Goal: Task Accomplishment & Management: Use online tool/utility

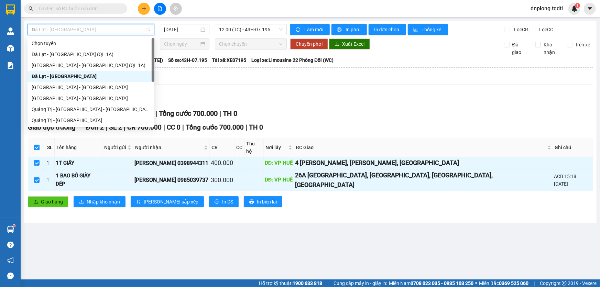
type input "DA"
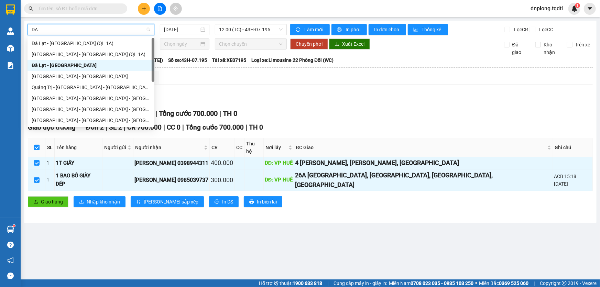
scroll to position [44, 0]
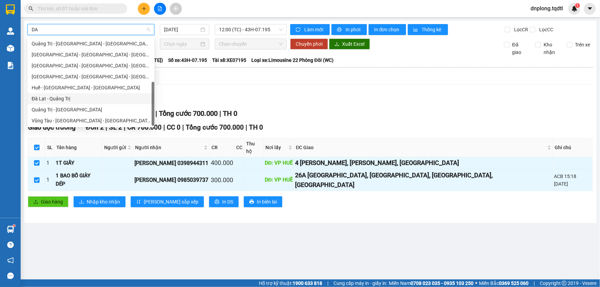
click at [63, 99] on div "Đà Lạt - Quảng Trị" at bounding box center [91, 99] width 119 height 8
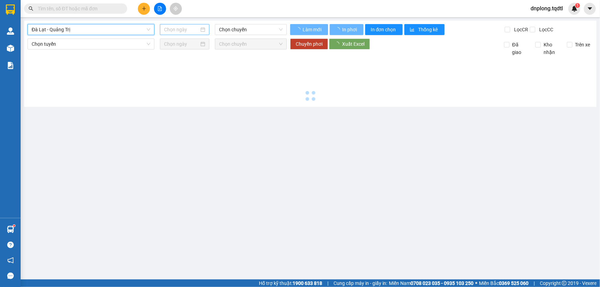
type input "[DATE]"
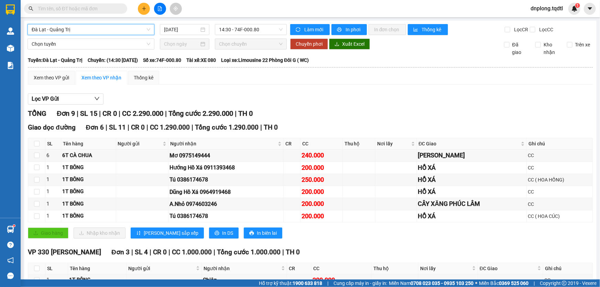
click at [243, 35] on div "[GEOGRAPHIC_DATA] - [GEOGRAPHIC_DATA] [GEOGRAPHIC_DATA] - [GEOGRAPHIC_DATA] [DA…" at bounding box center [310, 182] width 573 height 322
click at [243, 31] on span "14:30 - 74F-000.80" at bounding box center [251, 29] width 64 height 10
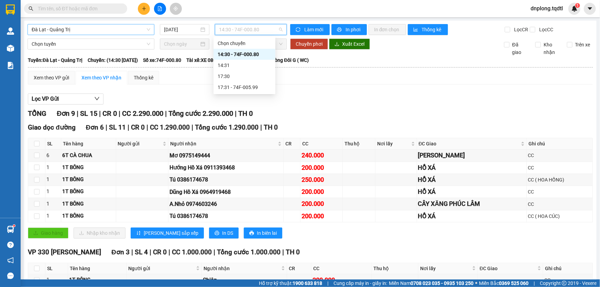
click at [124, 31] on span "Đà Lạt - Quảng Trị" at bounding box center [91, 29] width 119 height 10
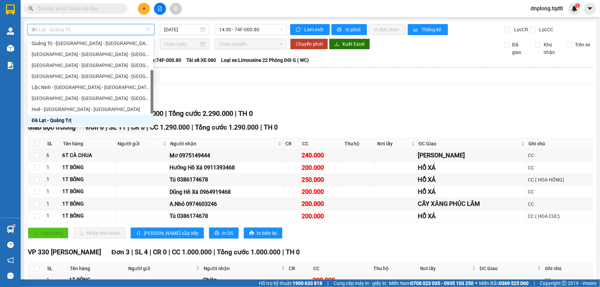
type input "DA"
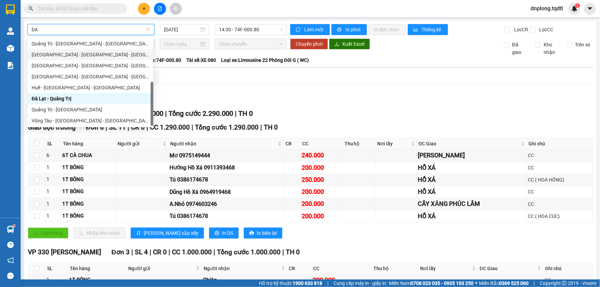
click at [56, 55] on div "[GEOGRAPHIC_DATA] - [GEOGRAPHIC_DATA] - [GEOGRAPHIC_DATA]" at bounding box center [91, 55] width 118 height 8
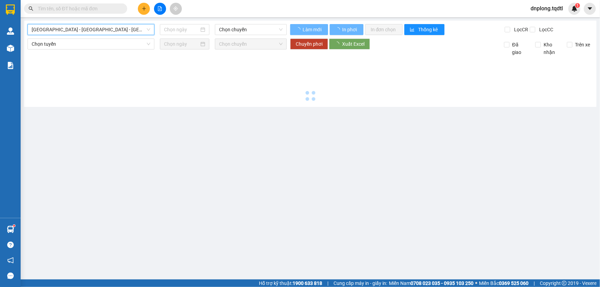
type input "[DATE]"
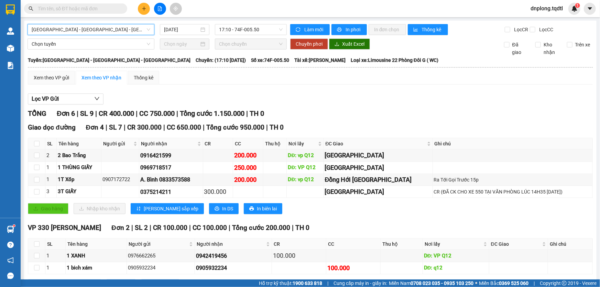
click at [35, 148] on th at bounding box center [36, 143] width 17 height 11
click at [35, 144] on input "checkbox" at bounding box center [37, 144] width 6 height 6
checkbox input "true"
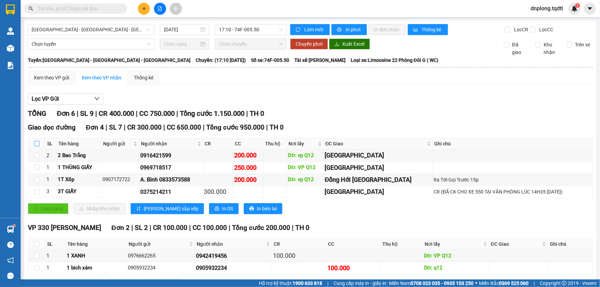
checkbox input "true"
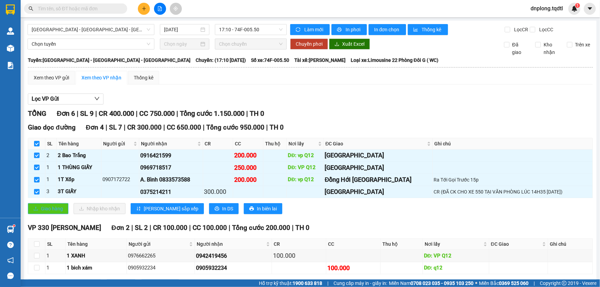
scroll to position [29, 0]
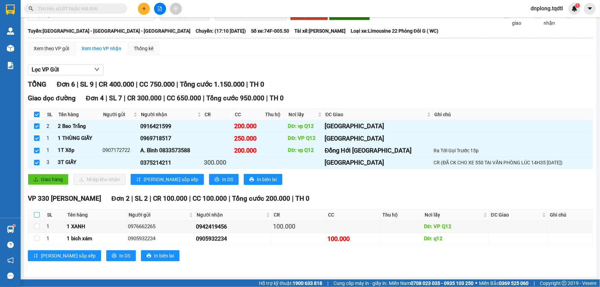
click at [34, 212] on input "checkbox" at bounding box center [37, 215] width 6 height 6
checkbox input "true"
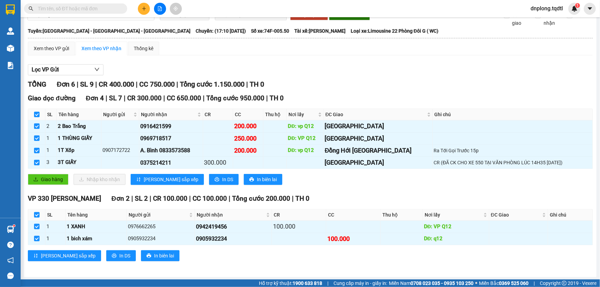
scroll to position [0, 0]
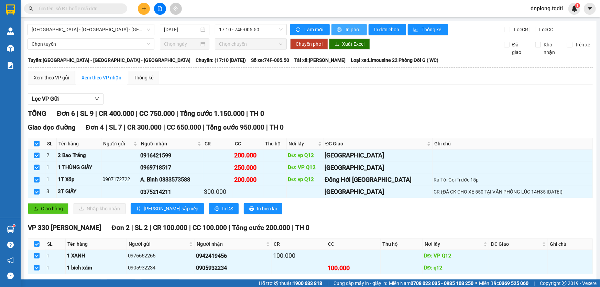
click at [337, 31] on icon "printer" at bounding box center [339, 29] width 5 height 5
